Goal: Find specific page/section: Find specific page/section

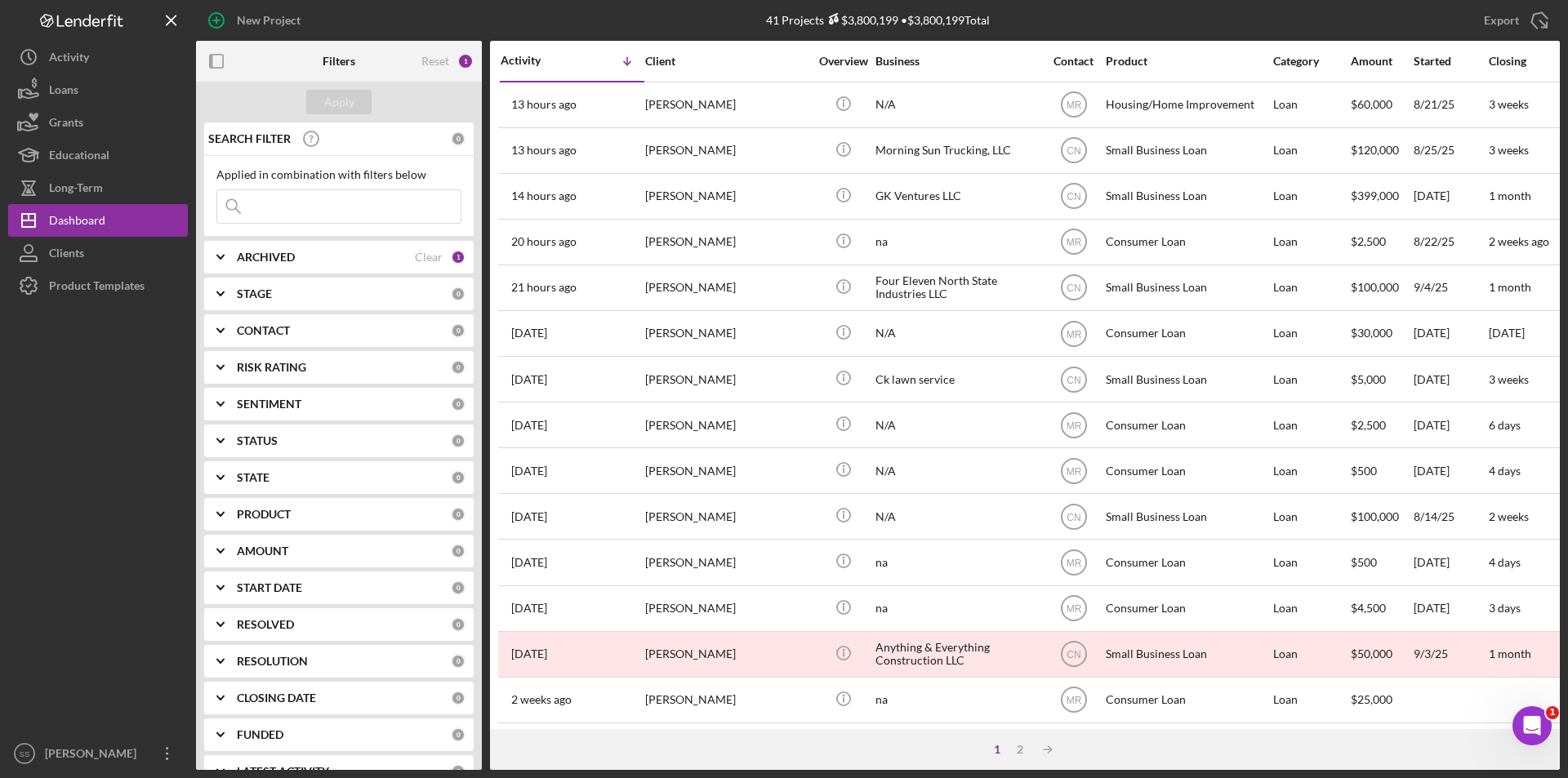
click at [218, 251] on icon "Icon/Expander" at bounding box center [220, 257] width 41 height 41
click at [275, 204] on input at bounding box center [339, 206] width 243 height 32
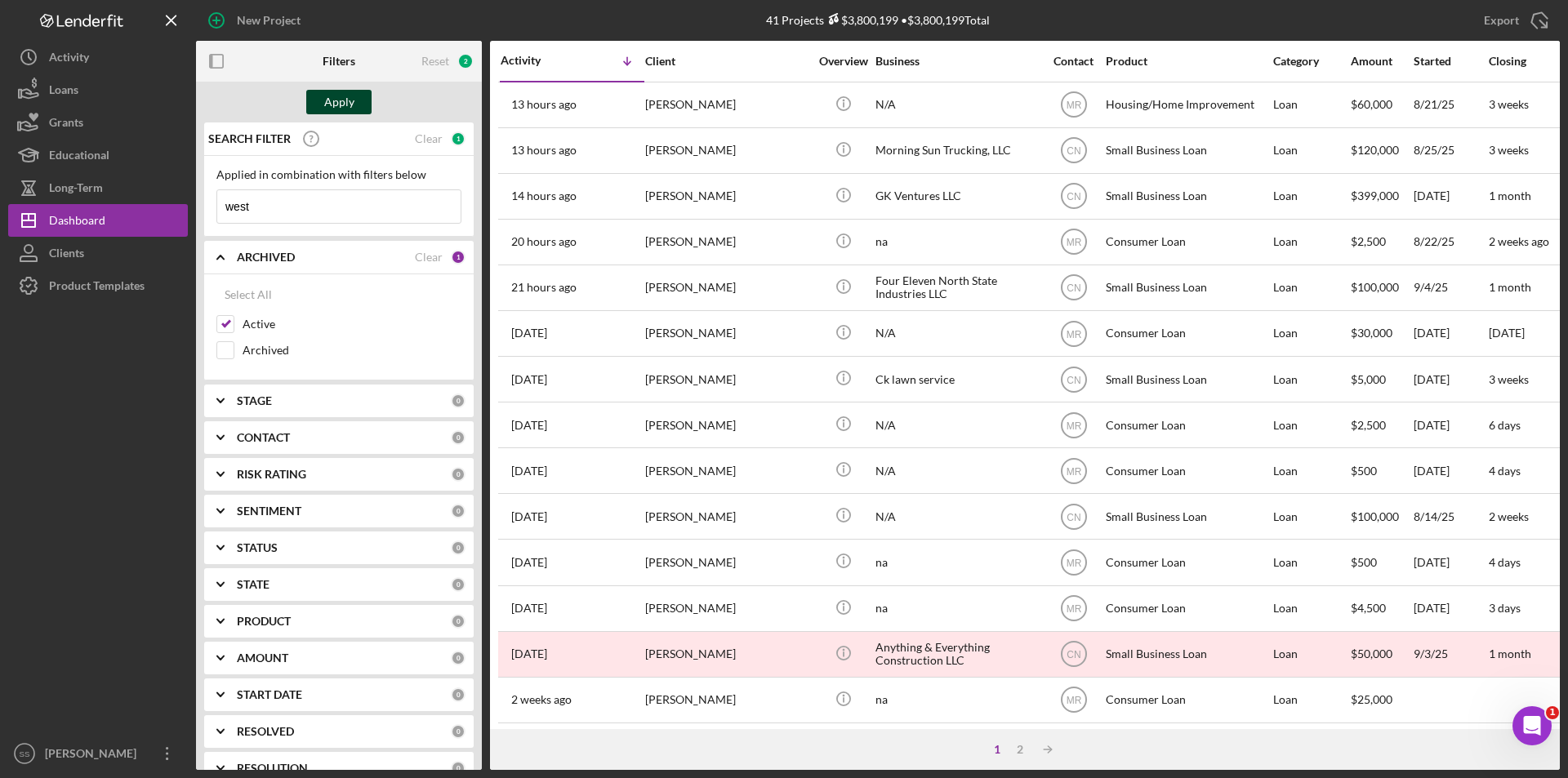
type input "west"
click at [349, 97] on div "Apply" at bounding box center [339, 102] width 30 height 25
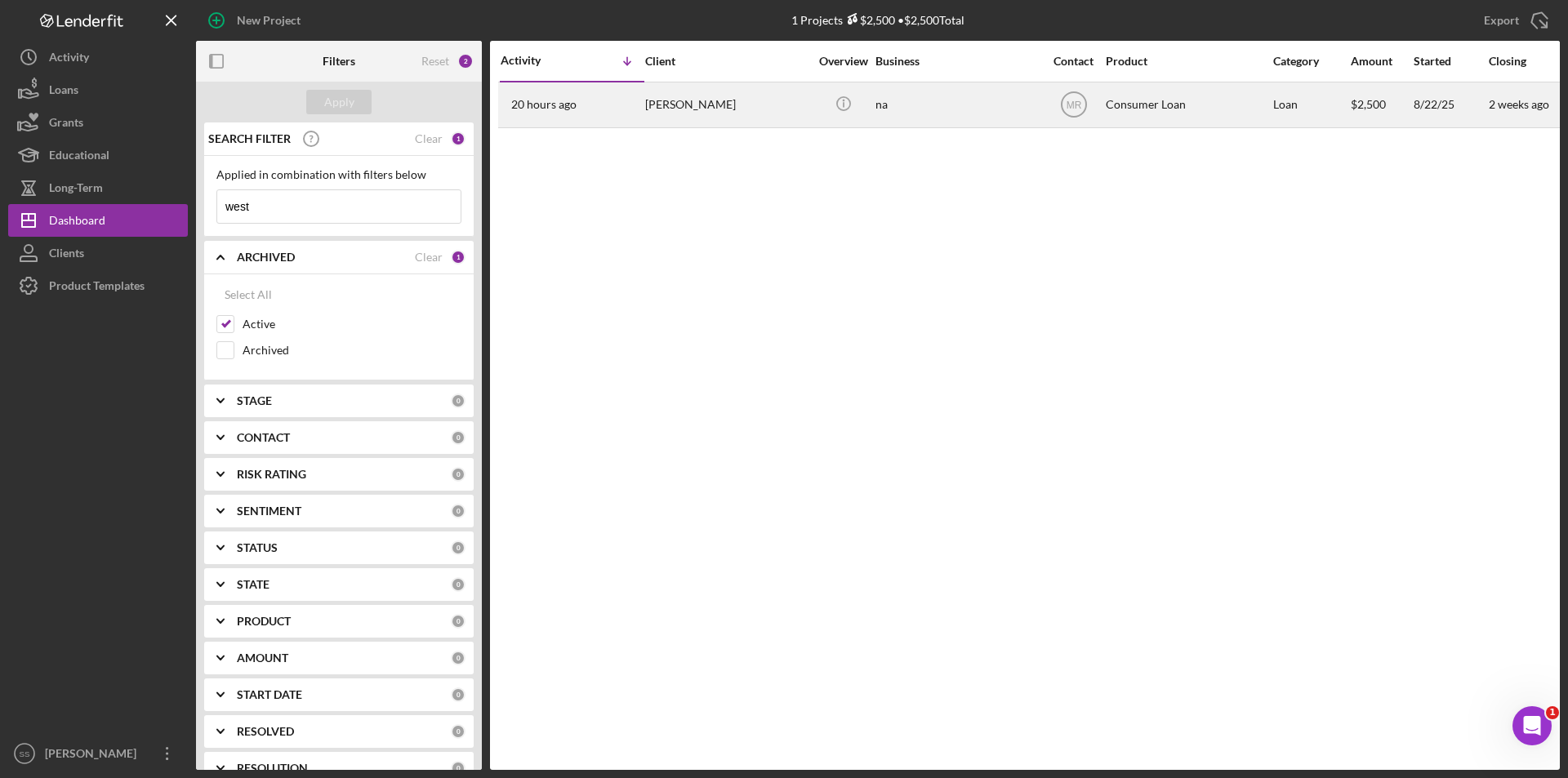
click at [714, 97] on div "[PERSON_NAME]" at bounding box center [726, 104] width 163 height 43
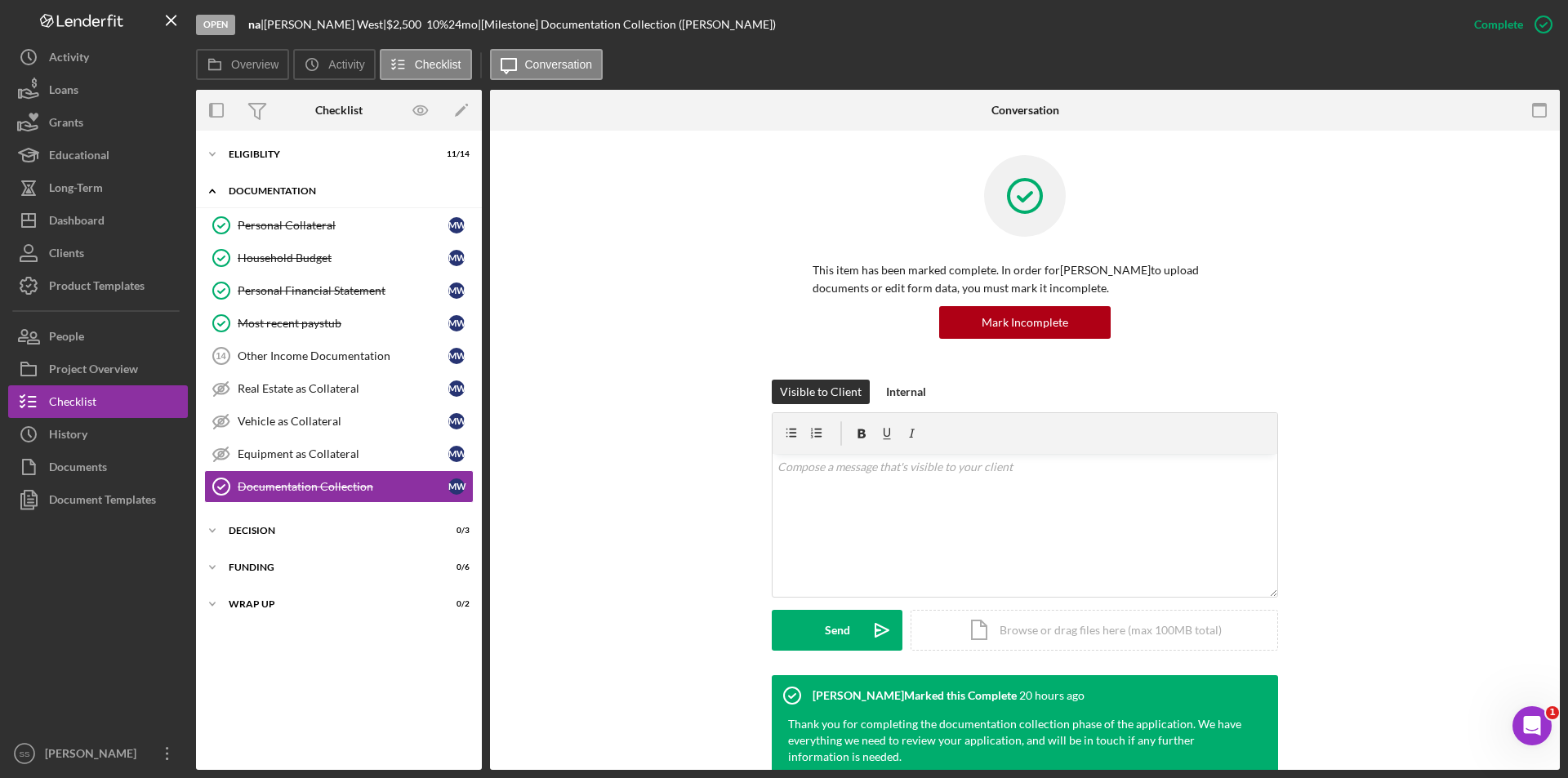
click at [217, 191] on icon "Icon/Expander" at bounding box center [212, 191] width 32 height 32
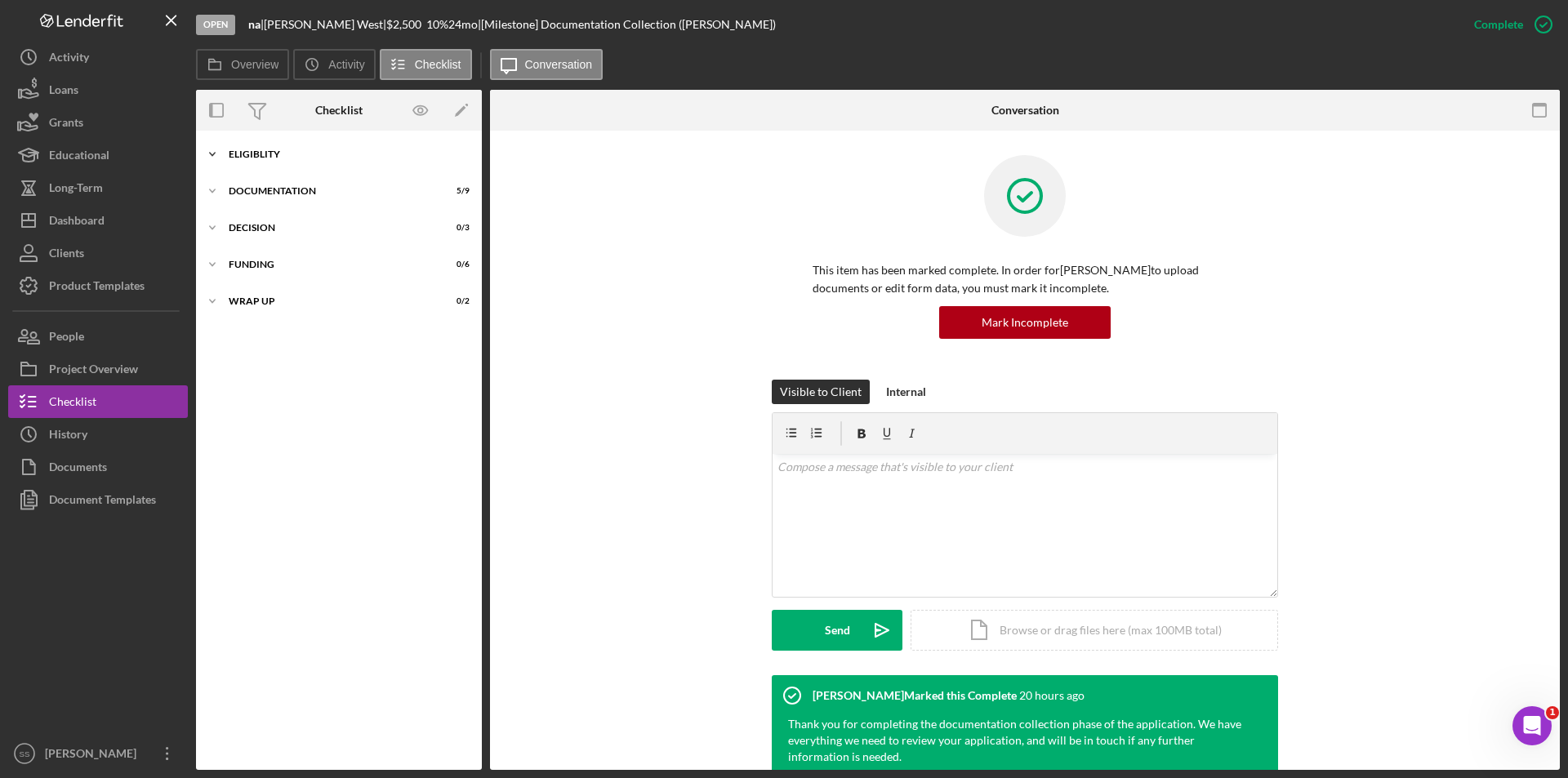
click at [215, 154] on polyline at bounding box center [212, 155] width 5 height 4
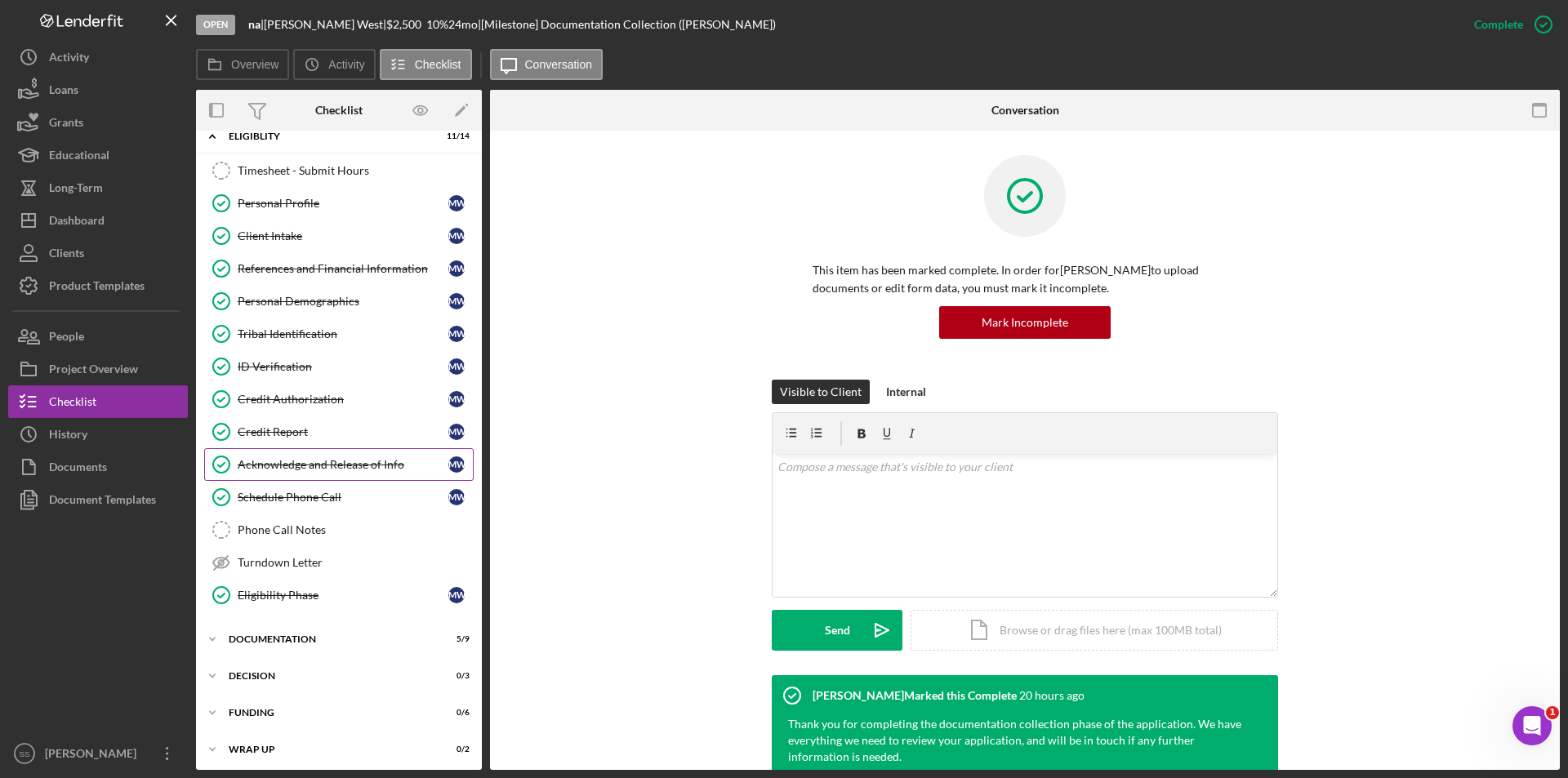
scroll to position [23, 0]
click at [208, 632] on icon "Icon/Expander" at bounding box center [212, 633] width 32 height 32
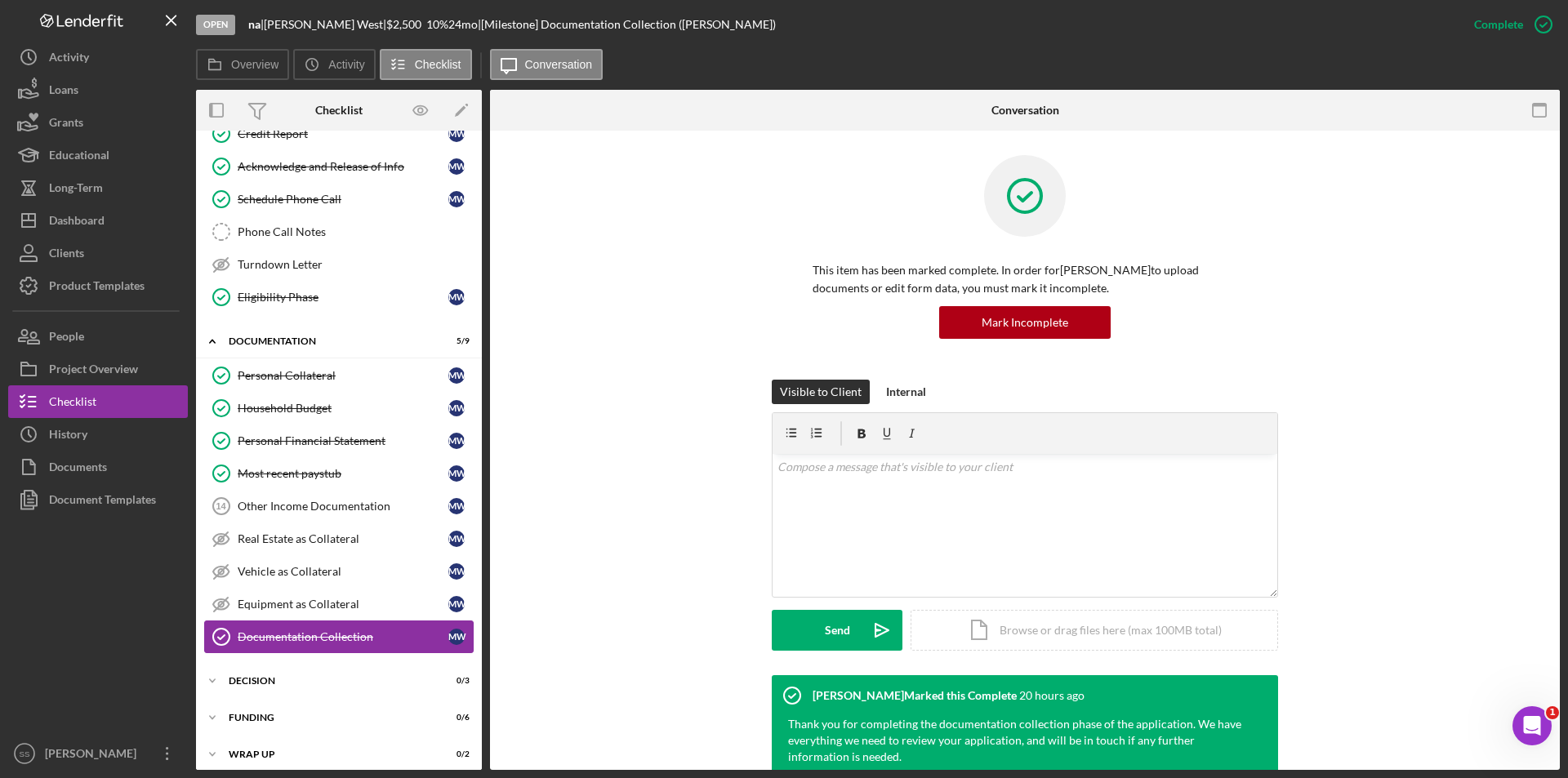
scroll to position [326, 0]
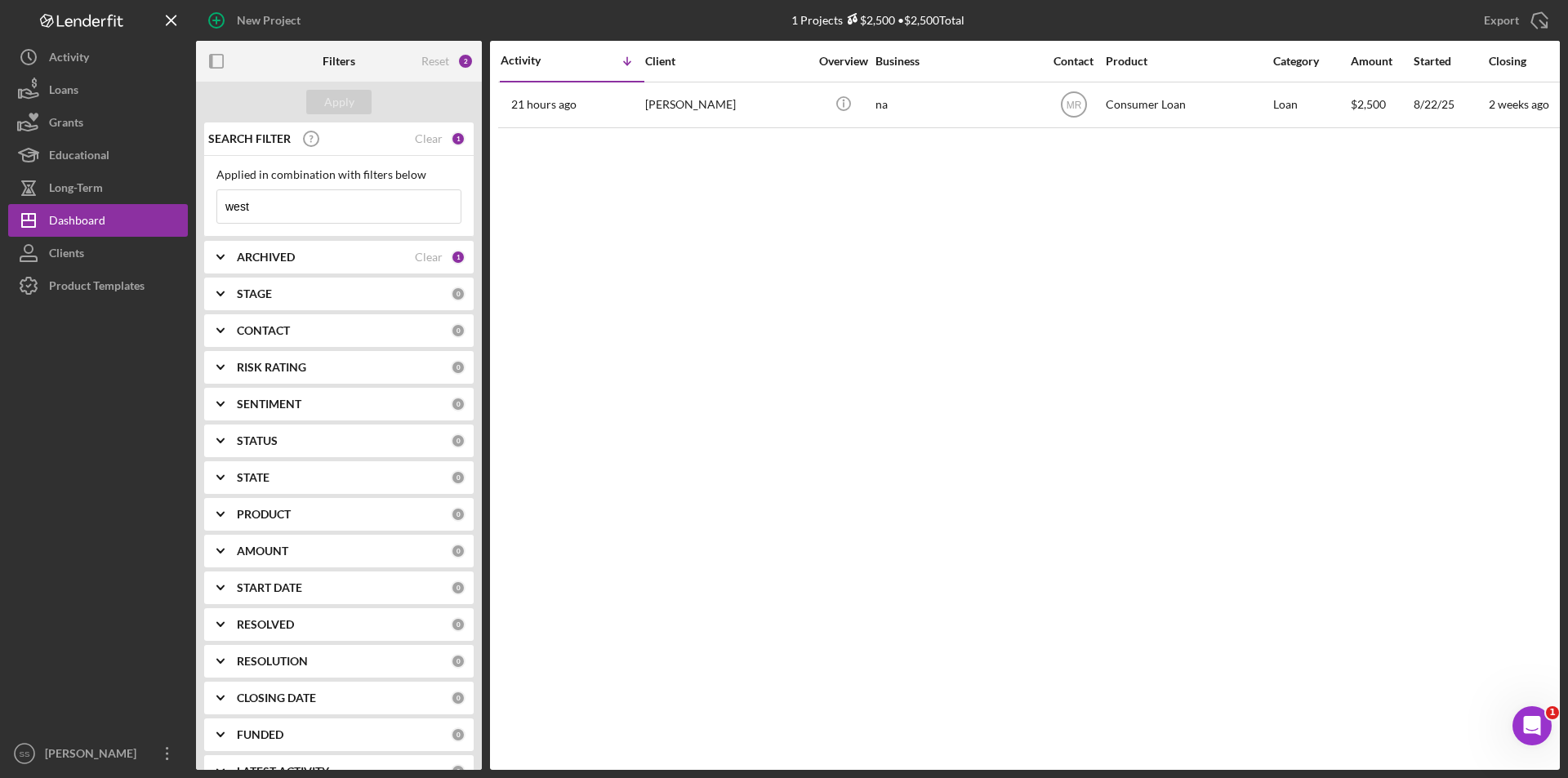
drag, startPoint x: 298, startPoint y: 211, endPoint x: 199, endPoint y: 206, distance: 99.1
click at [201, 206] on div "SEARCH FILTER Clear 1 Applied in combination with filters below west Icon/Menu …" at bounding box center [339, 446] width 286 height 647
click at [347, 97] on div "Apply" at bounding box center [339, 102] width 30 height 25
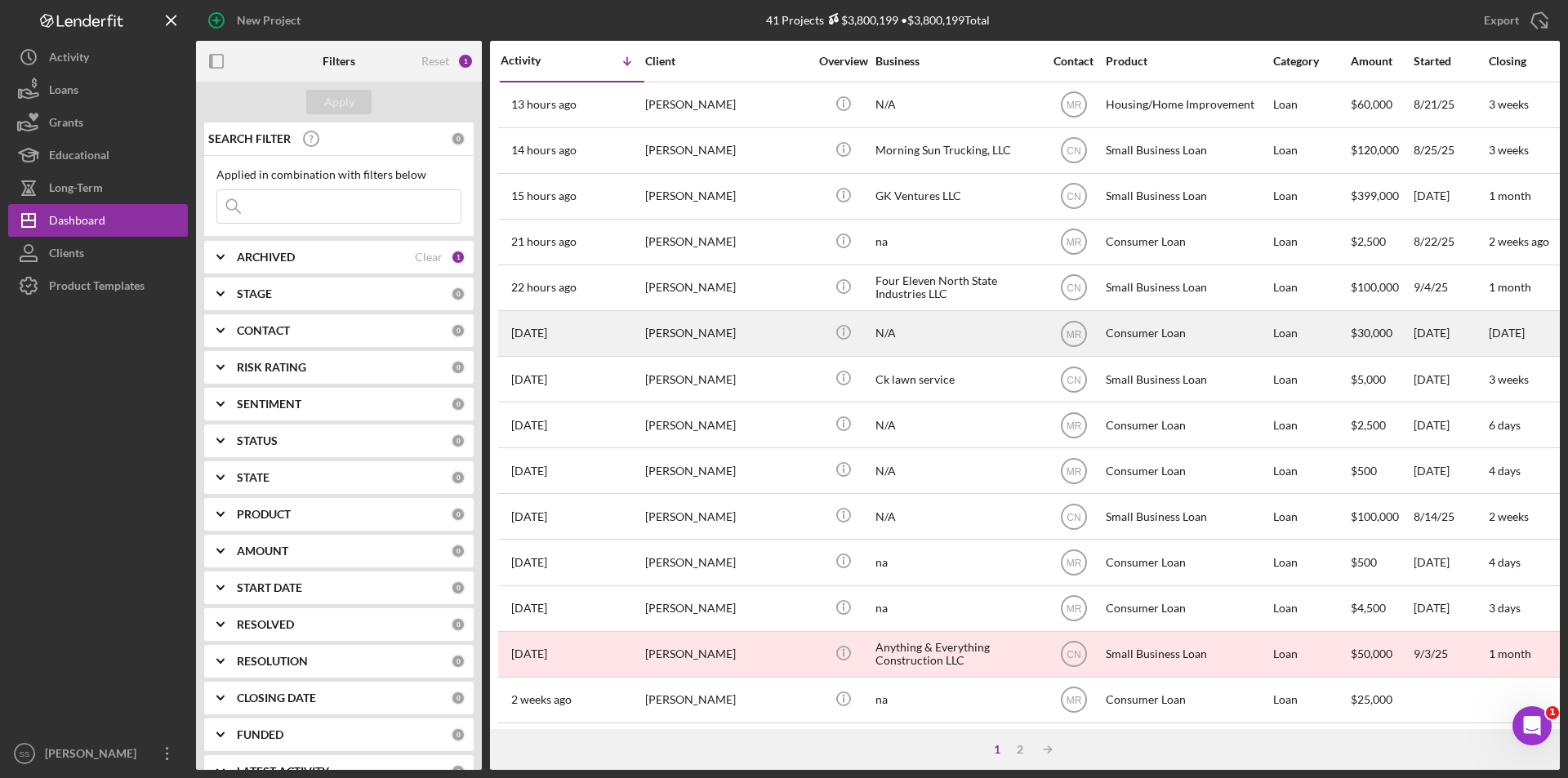
click at [695, 331] on div "[PERSON_NAME]" at bounding box center [726, 333] width 163 height 43
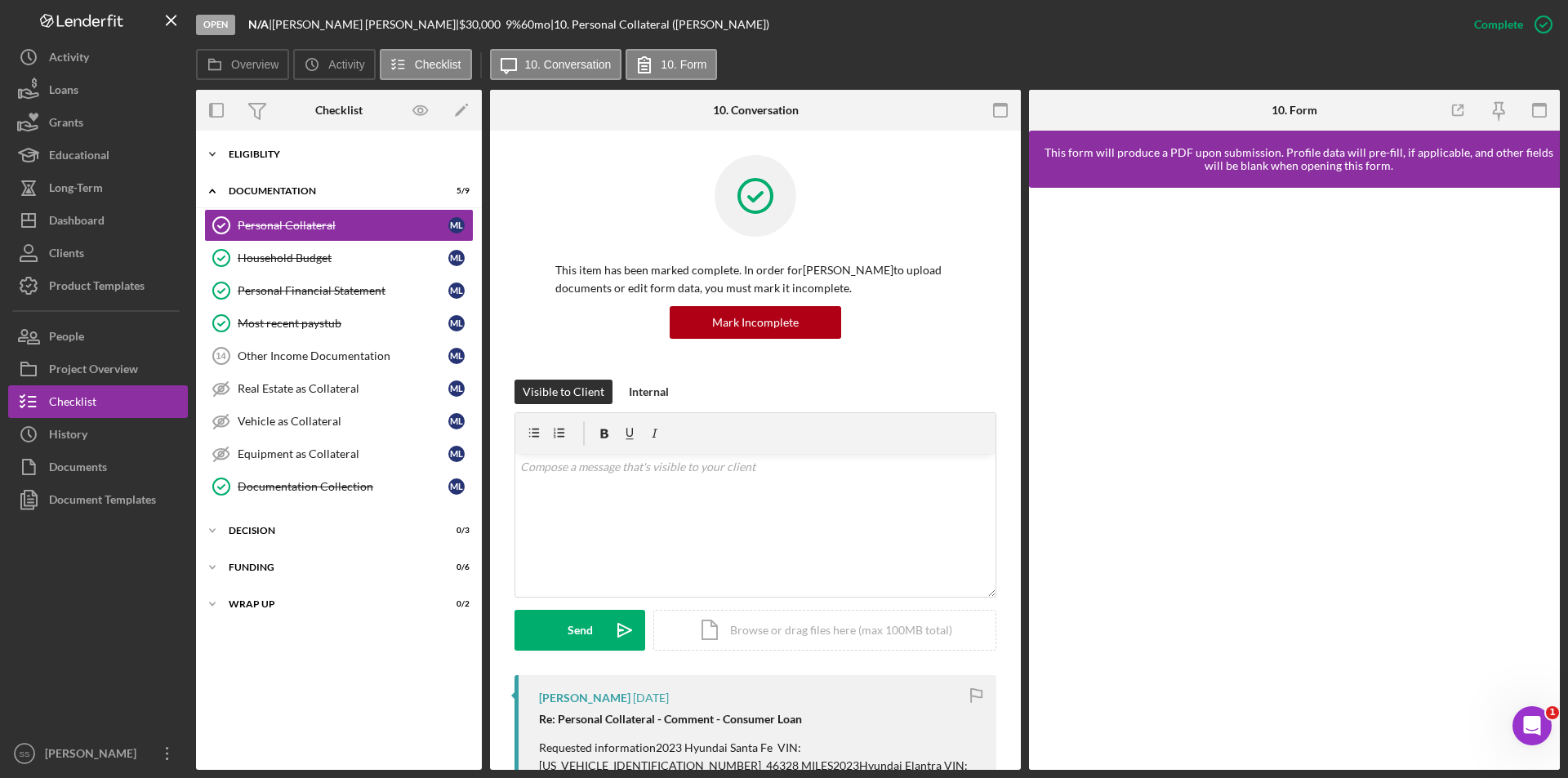
click at [210, 152] on icon "Icon/Expander" at bounding box center [212, 154] width 32 height 32
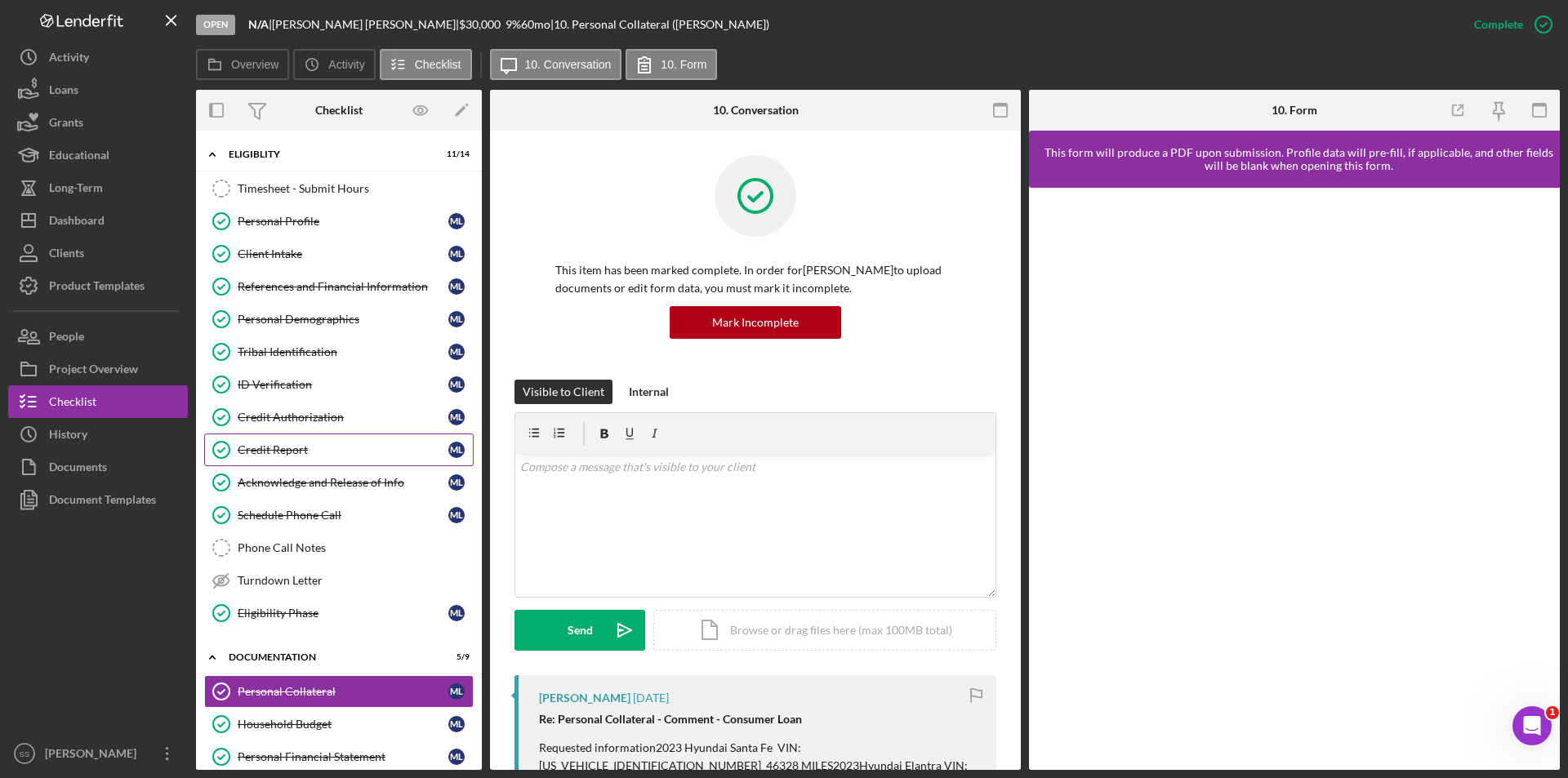
click at [265, 451] on div "Credit Report" at bounding box center [343, 449] width 211 height 13
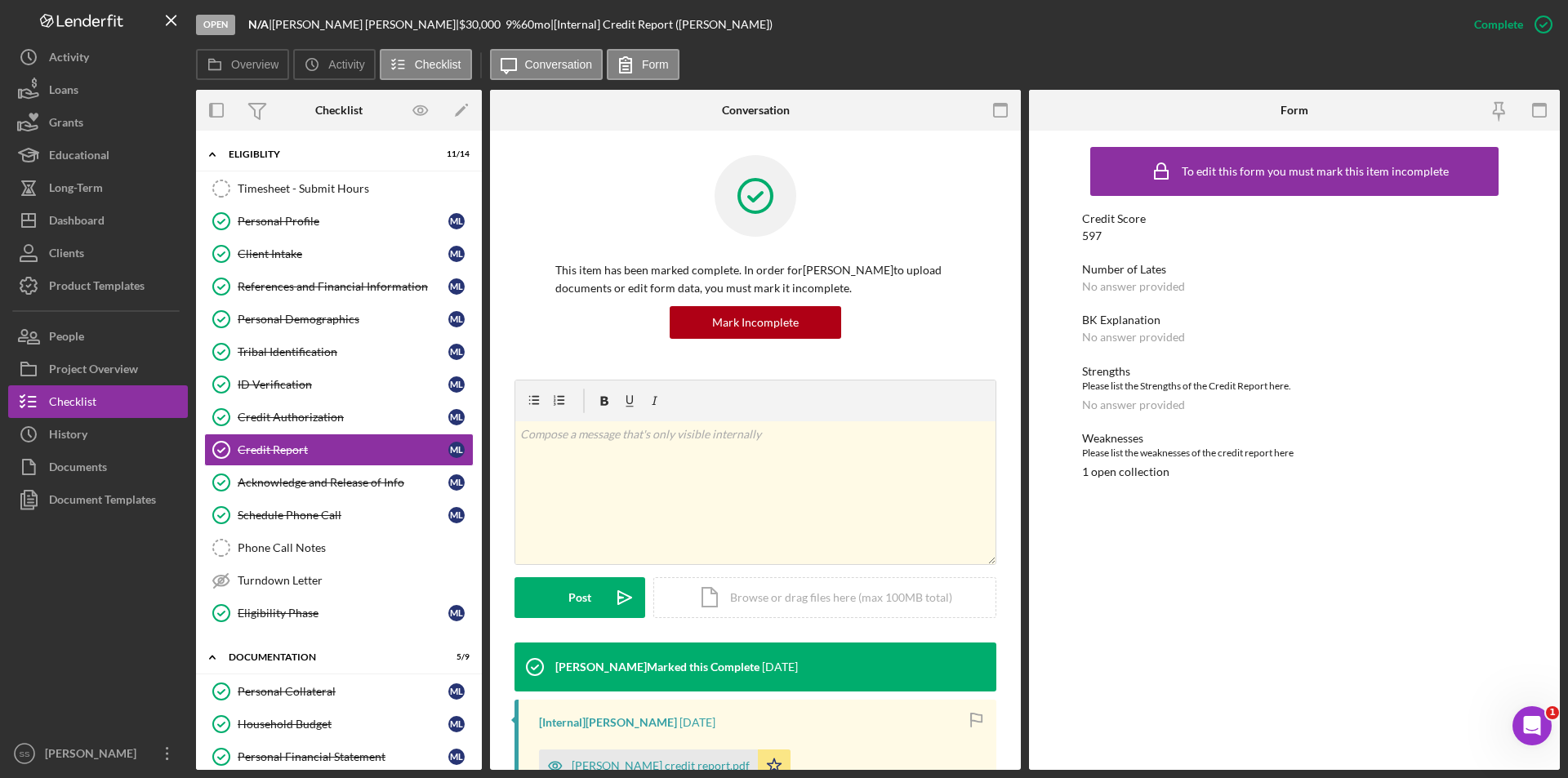
scroll to position [218, 0]
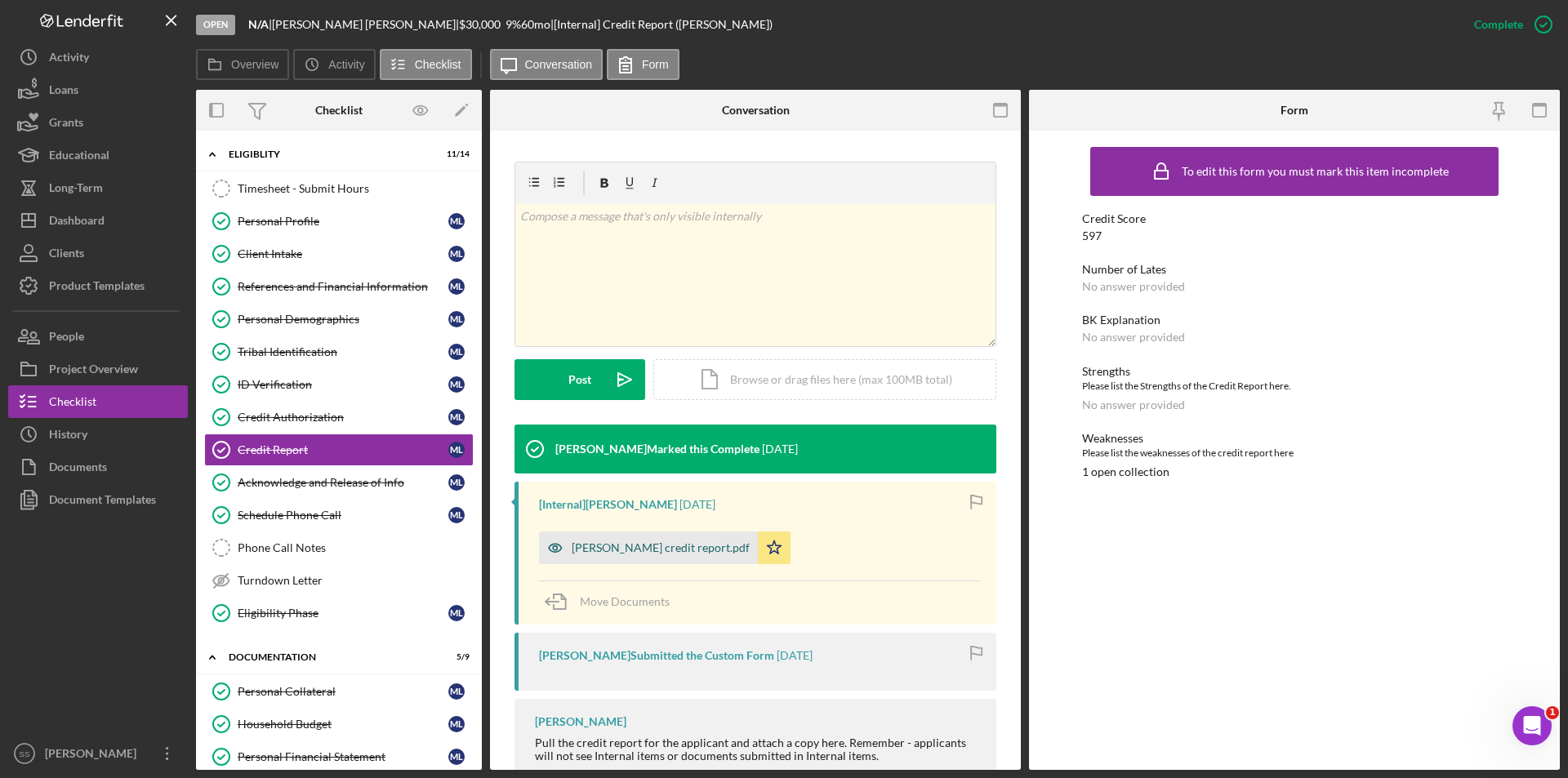
click at [623, 545] on div "Misty Lockman credit report.pdf" at bounding box center [660, 548] width 178 height 13
